Goal: Task Accomplishment & Management: Complete application form

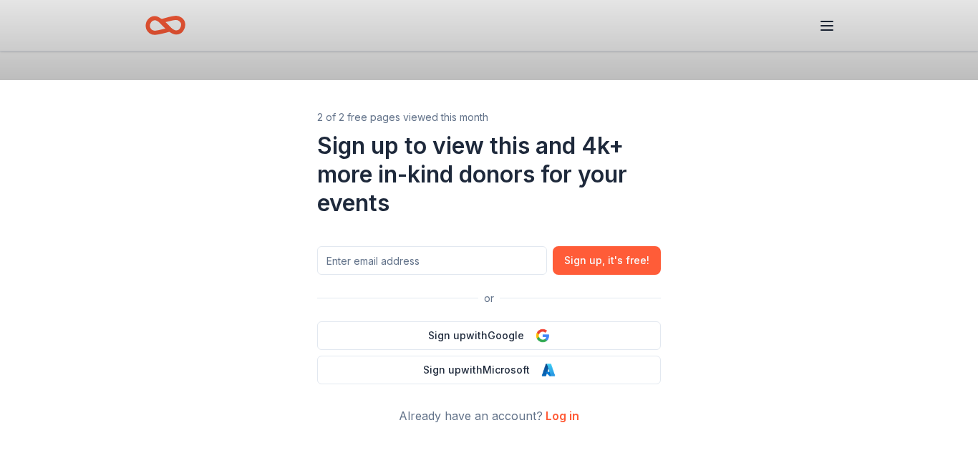
click at [555, 415] on link "Log in" at bounding box center [563, 416] width 34 height 14
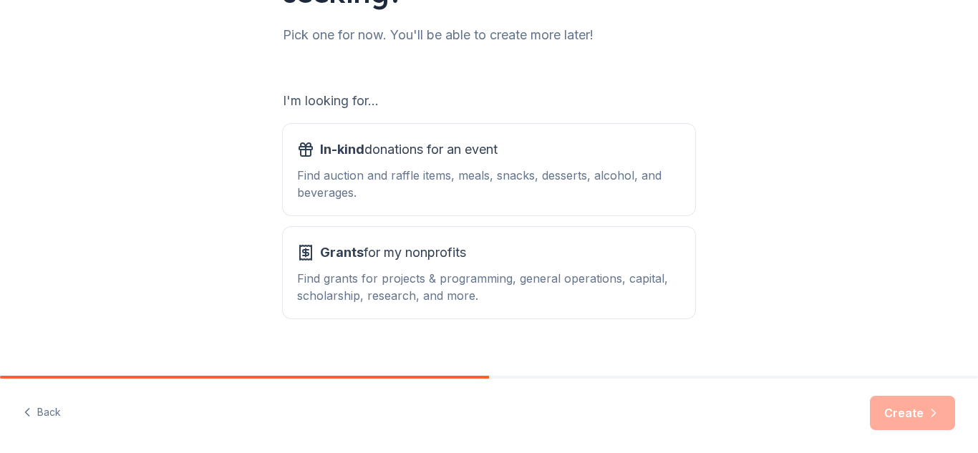
scroll to position [202, 0]
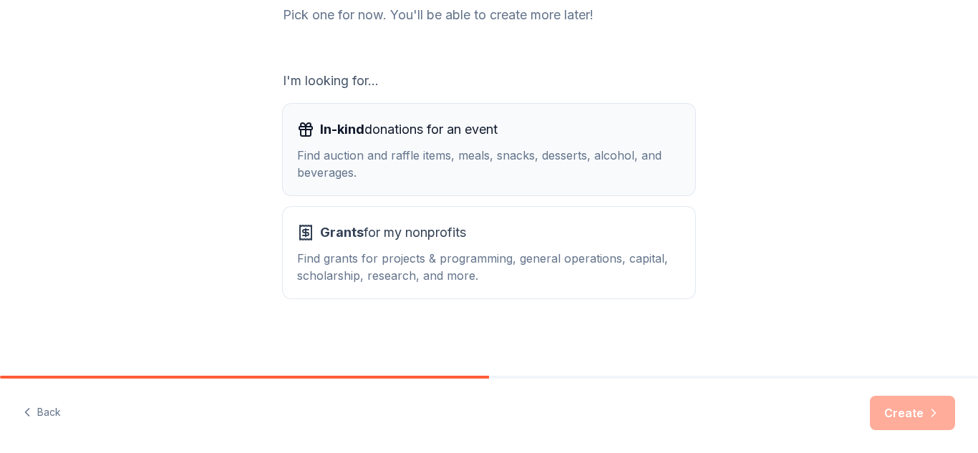
click at [427, 130] on span "In-kind donations for an event" at bounding box center [409, 129] width 178 height 23
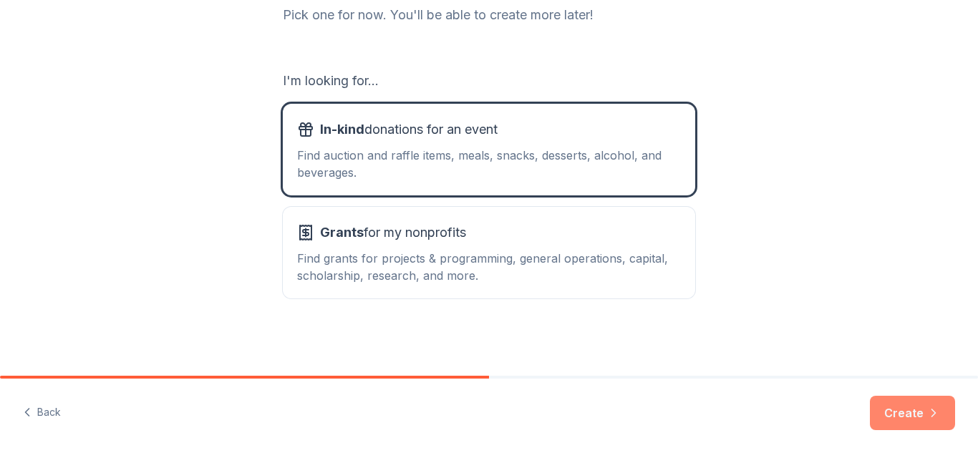
click at [916, 403] on button "Create" at bounding box center [912, 413] width 85 height 34
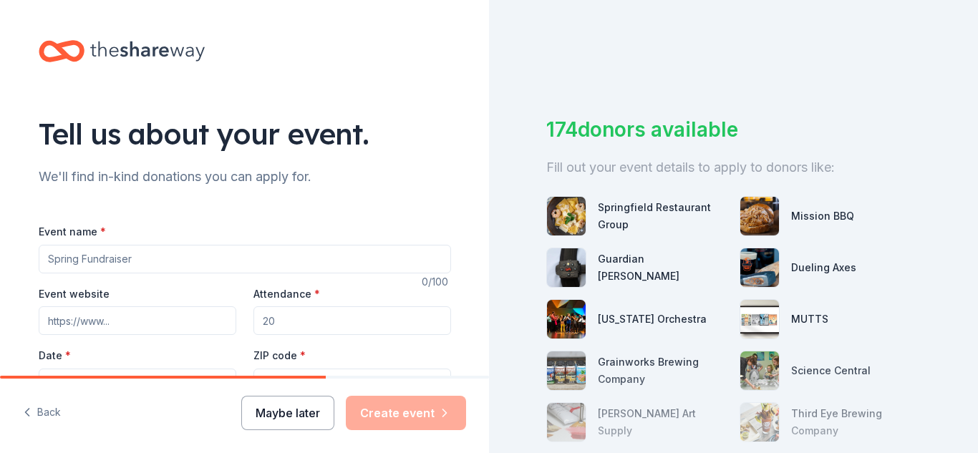
click at [290, 430] on button "Maybe later" at bounding box center [287, 413] width 93 height 34
click at [299, 409] on button "Maybe later" at bounding box center [287, 413] width 93 height 34
click at [290, 417] on button "Maybe later" at bounding box center [287, 413] width 93 height 34
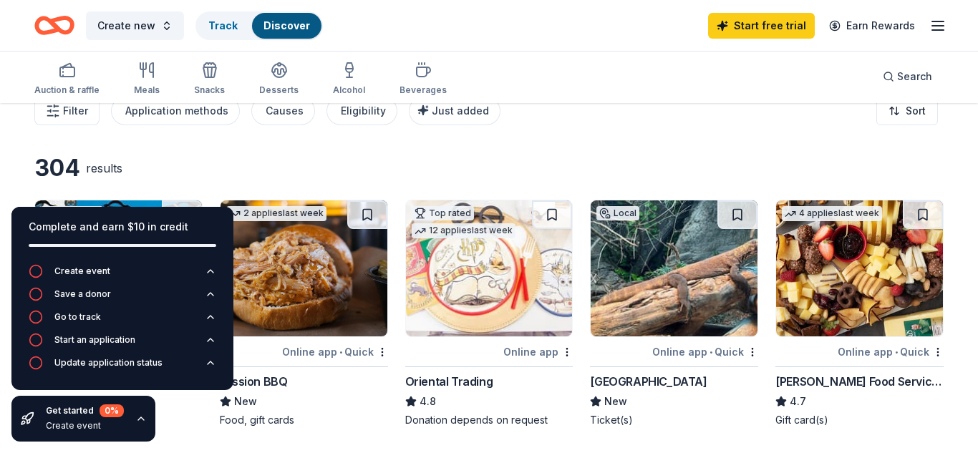
scroll to position [21, 0]
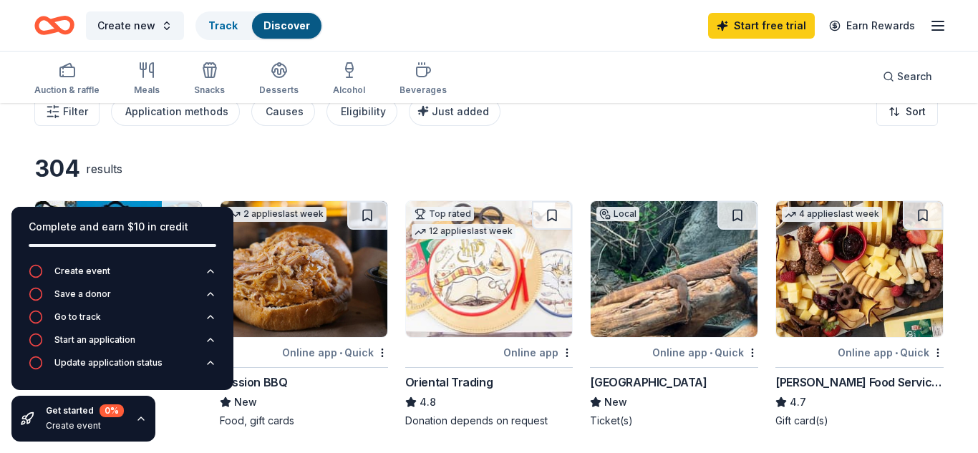
click at [513, 37] on div "Create new Track Discover Start free trial Earn Rewards" at bounding box center [488, 26] width 909 height 34
click at [173, 428] on div "Complete and earn $10 in credit Create event Save a donor Go to track Start an …" at bounding box center [122, 324] width 245 height 258
click at [646, 115] on div "Filter Application methods Causes Eligibility Just added Sort" at bounding box center [489, 111] width 978 height 57
